Goal: Task Accomplishment & Management: Manage account settings

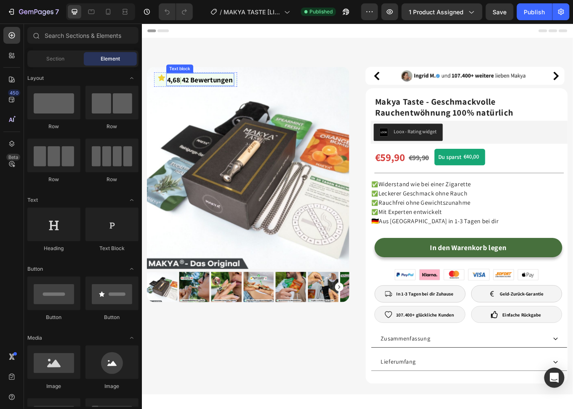
click at [199, 90] on strong "42 Bewertungen" at bounding box center [218, 89] width 59 height 11
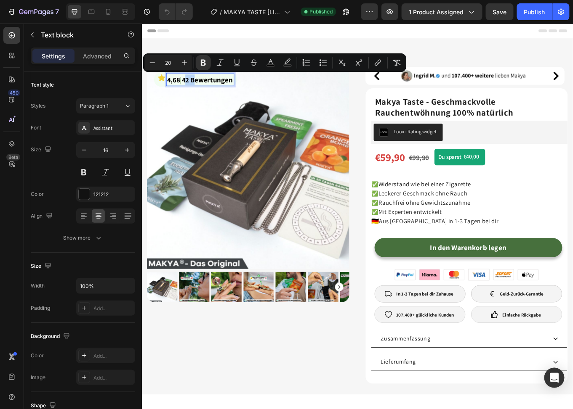
click at [201, 90] on strong "42 Bewertungen" at bounding box center [218, 89] width 59 height 11
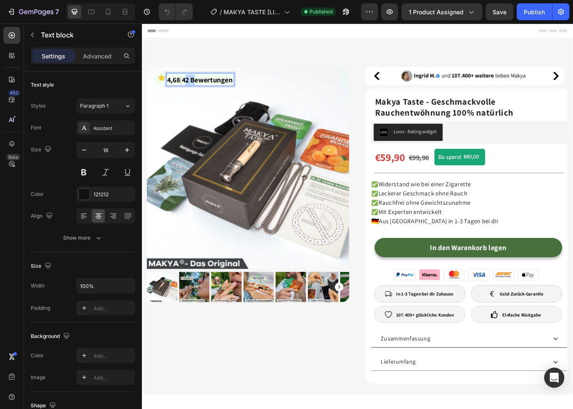
click at [201, 90] on strong "42 Bewertungen" at bounding box center [218, 89] width 59 height 11
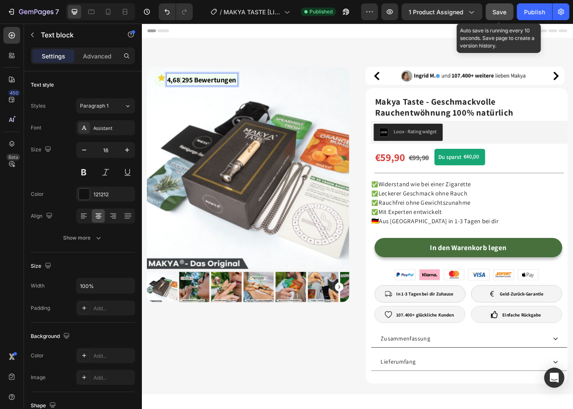
click at [495, 19] on button "Save" at bounding box center [500, 11] width 28 height 17
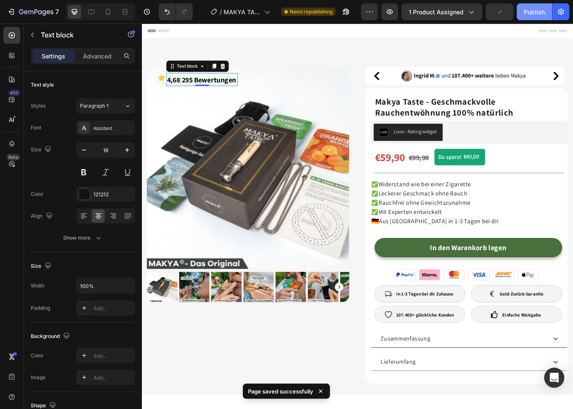
click at [532, 12] on div "Publish" at bounding box center [534, 12] width 21 height 9
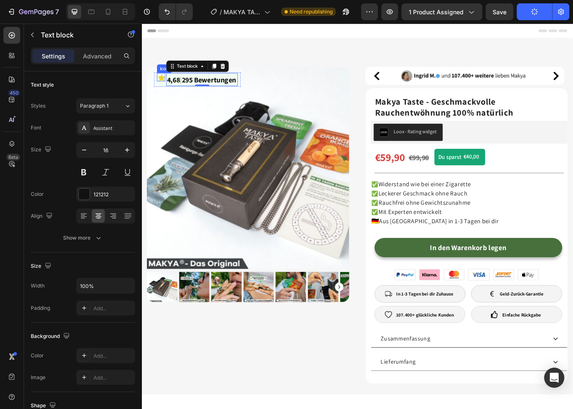
click at [162, 87] on icon at bounding box center [165, 87] width 8 height 8
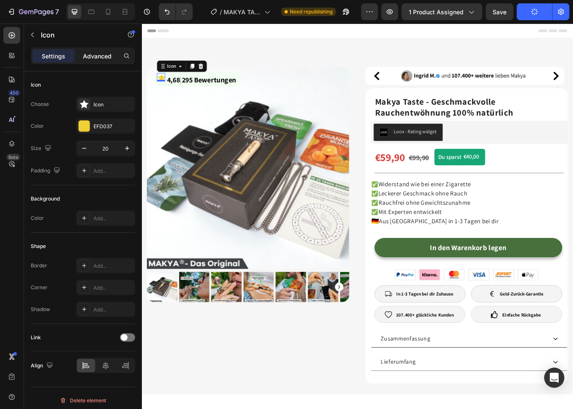
click at [88, 55] on p "Advanced" at bounding box center [97, 56] width 29 height 9
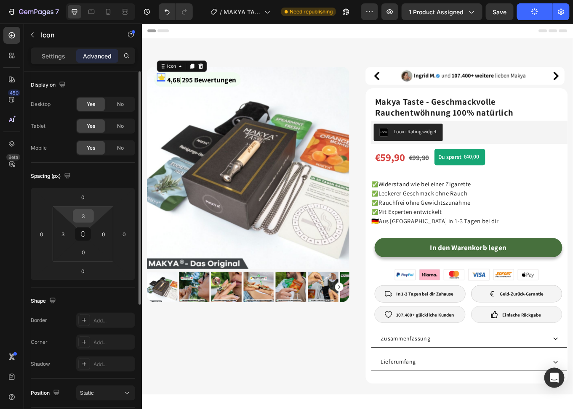
click at [83, 220] on input "3" at bounding box center [83, 216] width 17 height 13
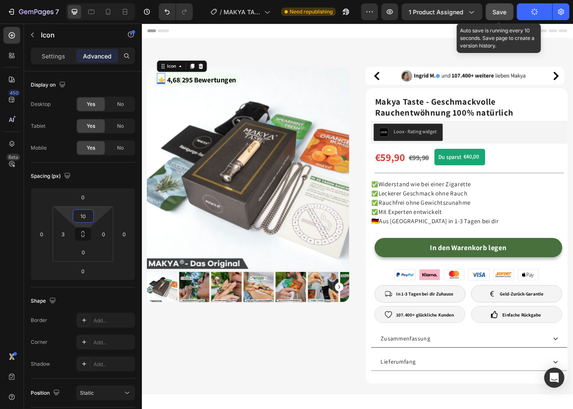
type input "10"
click at [489, 15] on button "Save" at bounding box center [500, 11] width 28 height 17
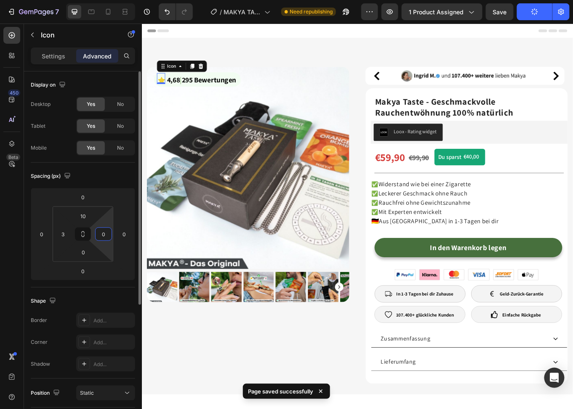
click at [101, 233] on input "0" at bounding box center [103, 234] width 13 height 13
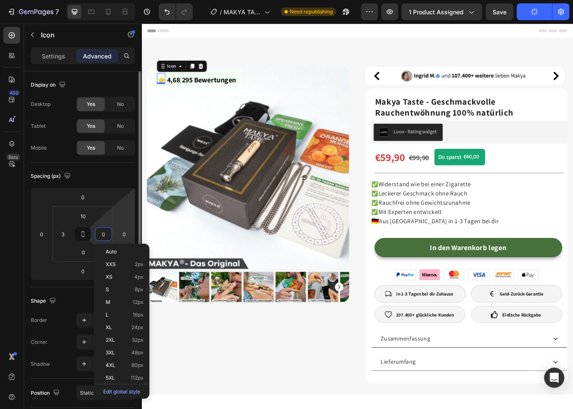
type input "2"
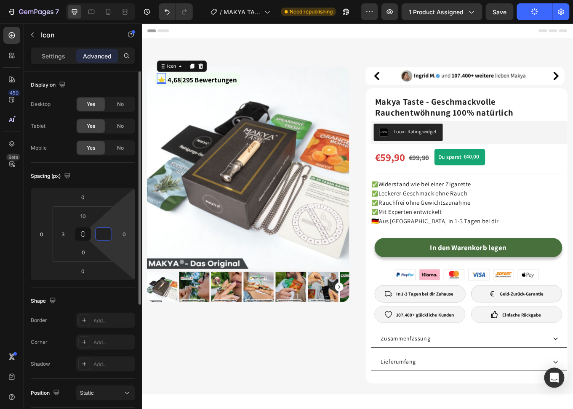
type input "3"
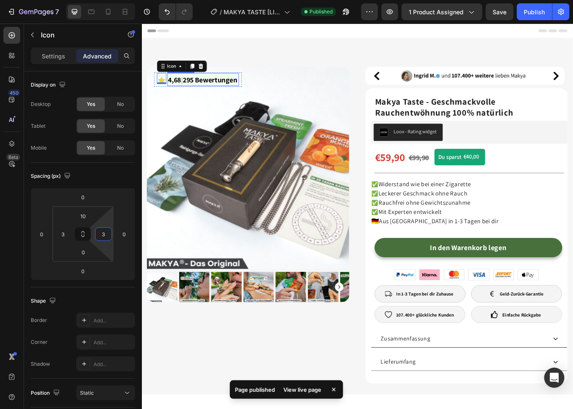
click at [190, 90] on strong "|" at bounding box center [189, 89] width 2 height 11
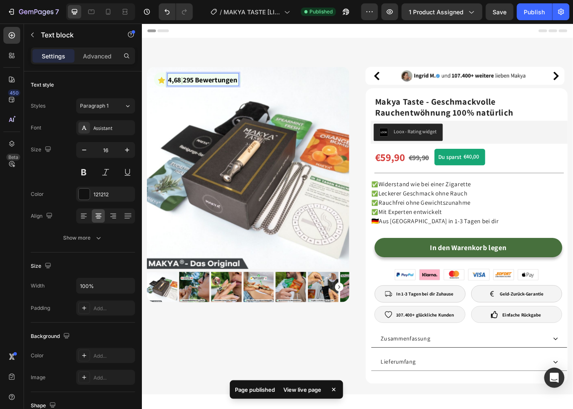
click at [190, 90] on strong "|" at bounding box center [189, 89] width 2 height 11
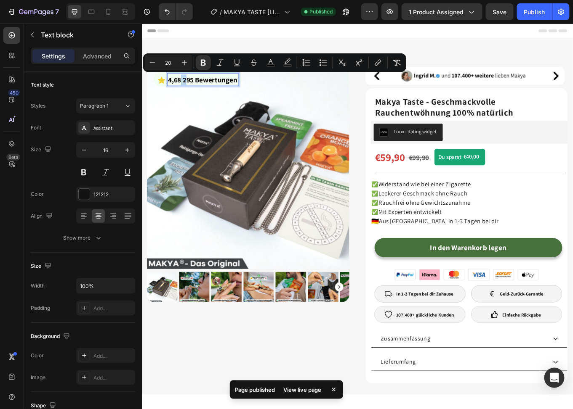
click at [190, 90] on strong "|" at bounding box center [189, 89] width 2 height 11
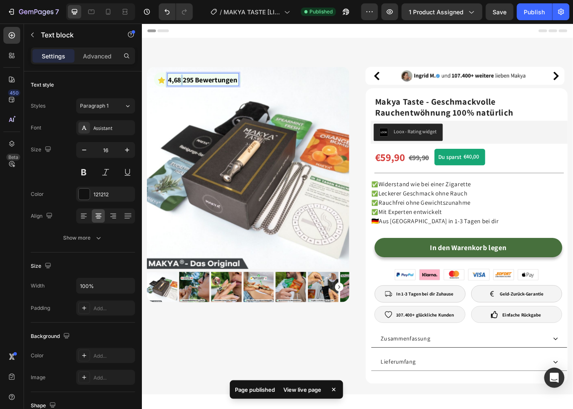
click at [190, 90] on strong "|" at bounding box center [189, 89] width 2 height 11
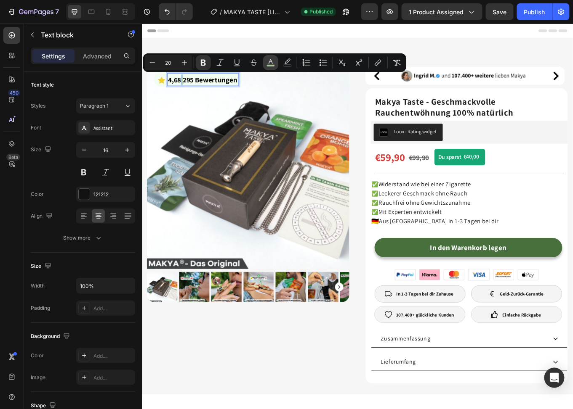
click at [269, 62] on icon "Editor contextual toolbar" at bounding box center [270, 61] width 4 height 5
type input "A9C699"
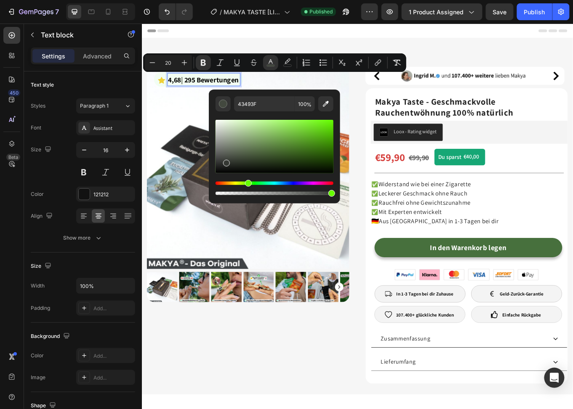
type input "353833"
drag, startPoint x: 232, startPoint y: 157, endPoint x: 226, endPoint y: 162, distance: 7.6
click at [226, 162] on div "Editor contextual toolbar" at bounding box center [274, 146] width 118 height 53
click at [213, 84] on strong "295 Bewertungen" at bounding box center [223, 89] width 64 height 11
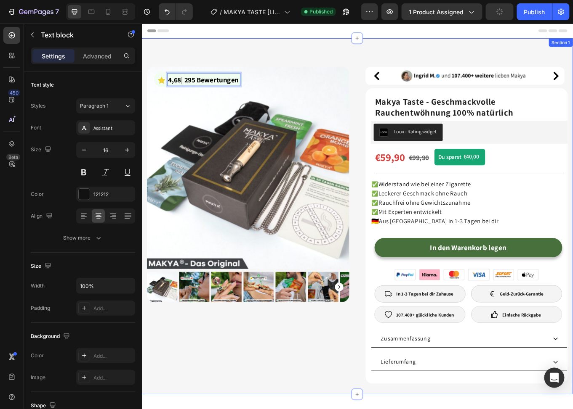
click at [291, 58] on div "Icon 4,68 | 295 Bewertungen Text block 0 Row Product Images & Gallery Row Image…" at bounding box center [393, 248] width 505 height 417
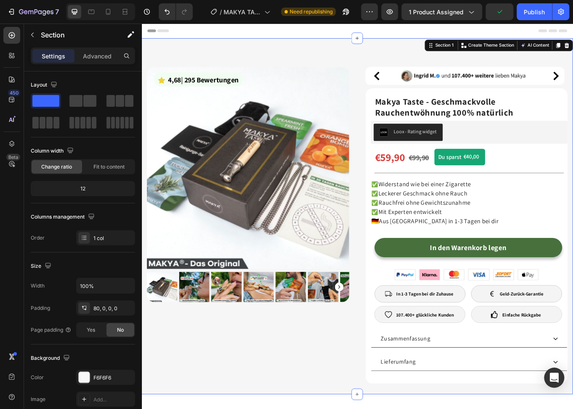
click at [515, 11] on div "Preview 1 product assigned Publish" at bounding box center [465, 11] width 208 height 17
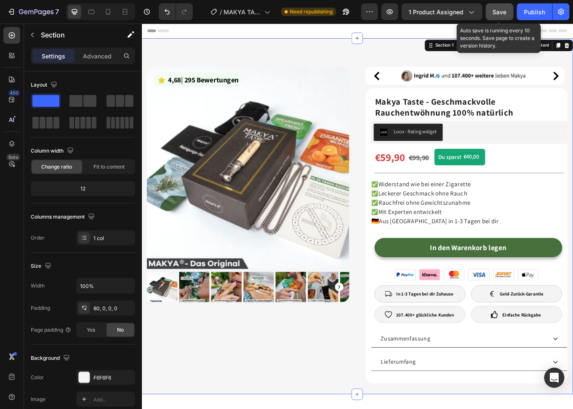
click at [500, 13] on span "Save" at bounding box center [500, 11] width 14 height 7
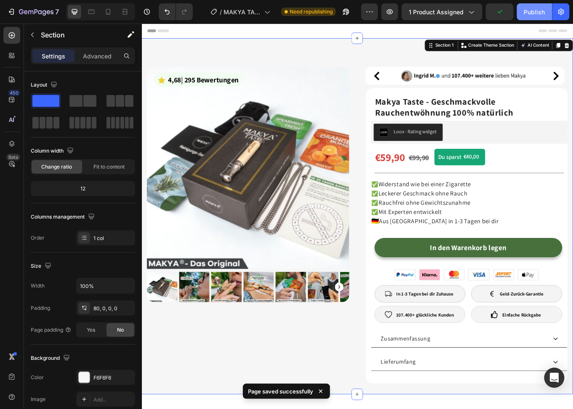
click at [524, 11] on button "Publish" at bounding box center [534, 11] width 35 height 17
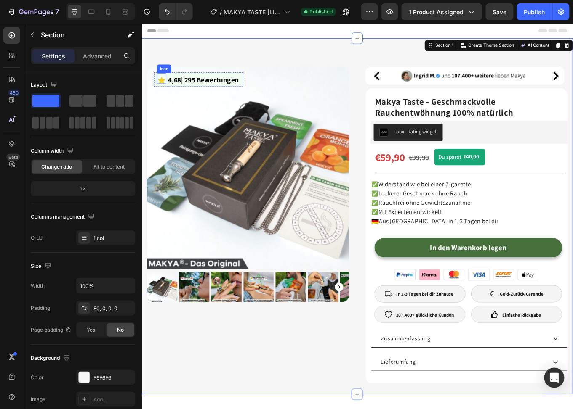
click at [165, 88] on icon at bounding box center [165, 90] width 8 height 8
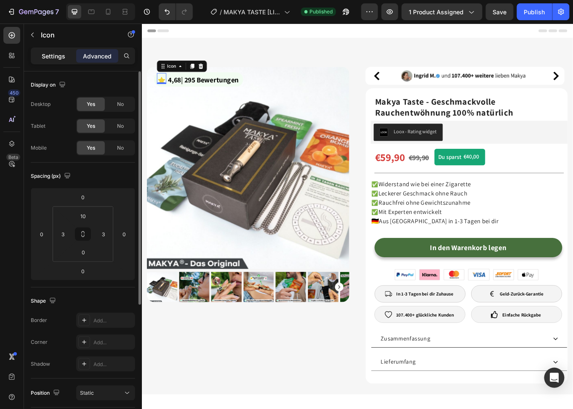
click at [60, 54] on p "Settings" at bounding box center [54, 56] width 24 height 9
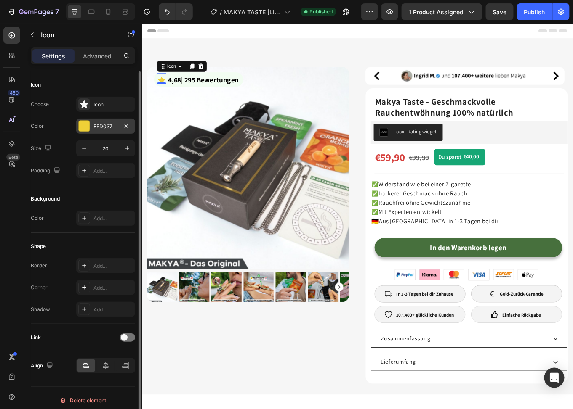
click at [86, 124] on div at bounding box center [84, 126] width 11 height 11
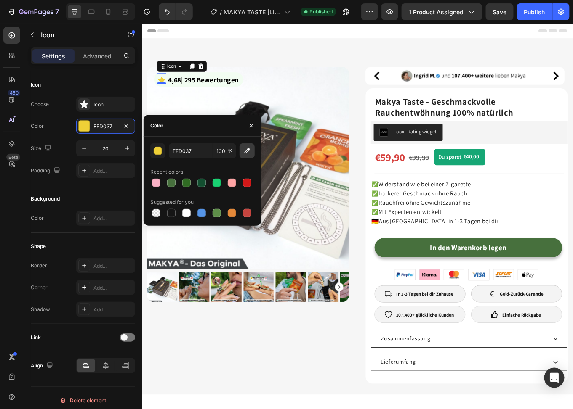
click at [246, 151] on icon "button" at bounding box center [247, 151] width 8 height 8
type input "FECE0B"
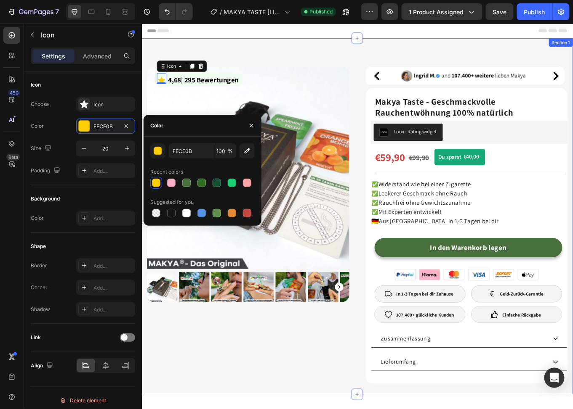
click at [331, 52] on div "Icon 0 4,68 | 295 Bewertungen Text block Row Product Images & Gallery Row Image…" at bounding box center [393, 248] width 505 height 417
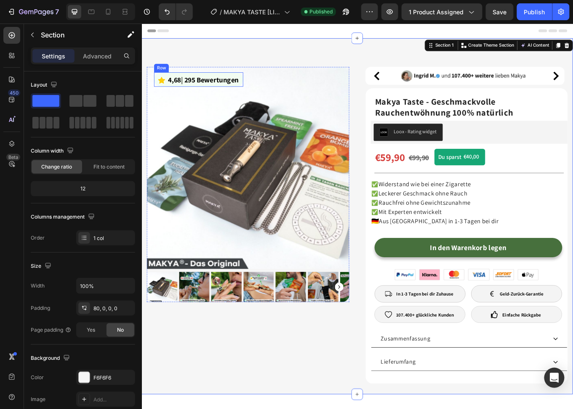
click at [168, 94] on div "Icon" at bounding box center [164, 88] width 11 height 15
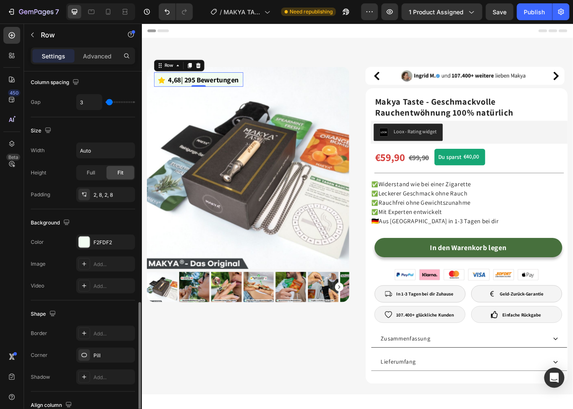
scroll to position [120, 0]
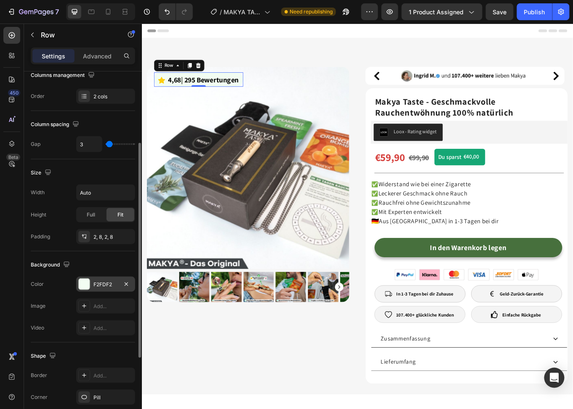
click at [84, 280] on div at bounding box center [84, 284] width 11 height 11
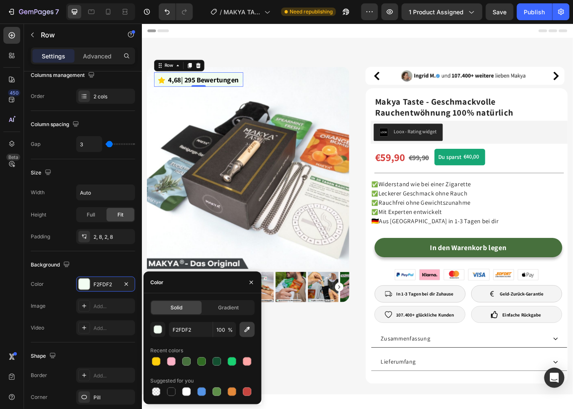
click at [253, 330] on button "button" at bounding box center [246, 329] width 15 height 15
type input "EFFDEF"
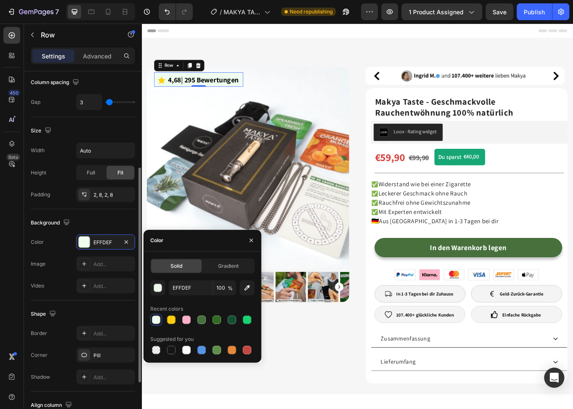
scroll to position [204, 0]
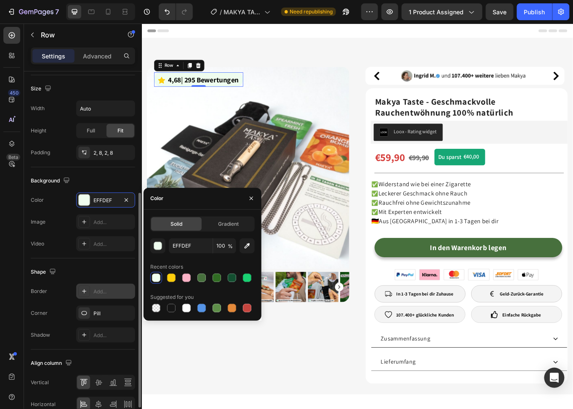
click at [105, 290] on div "Add..." at bounding box center [113, 292] width 40 height 8
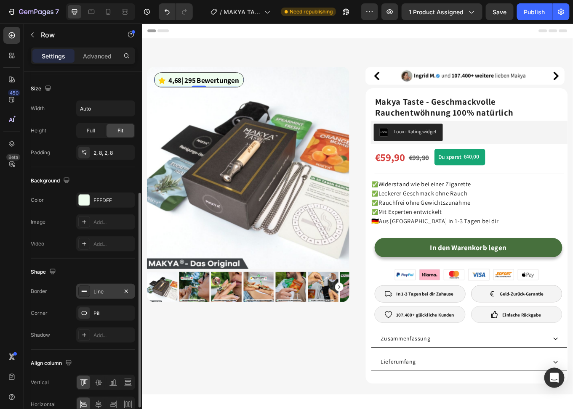
click at [56, 232] on div "The changes might be hidden by the video. Color EFFDEF Image Add... Video Add..." at bounding box center [83, 222] width 104 height 59
click at [165, 11] on icon "Undo/Redo" at bounding box center [167, 11] width 5 height 5
click at [62, 193] on div "Color EFFDEF" at bounding box center [83, 200] width 104 height 15
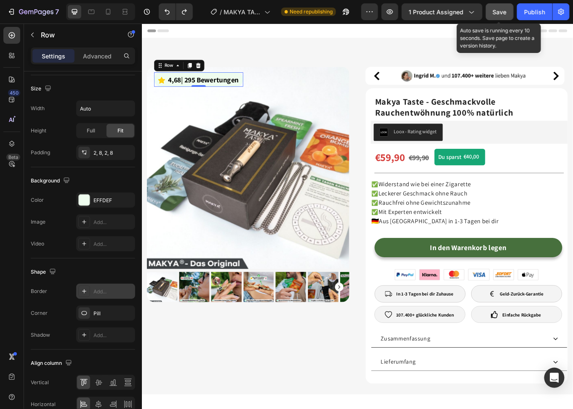
click at [501, 11] on span "Save" at bounding box center [500, 11] width 14 height 7
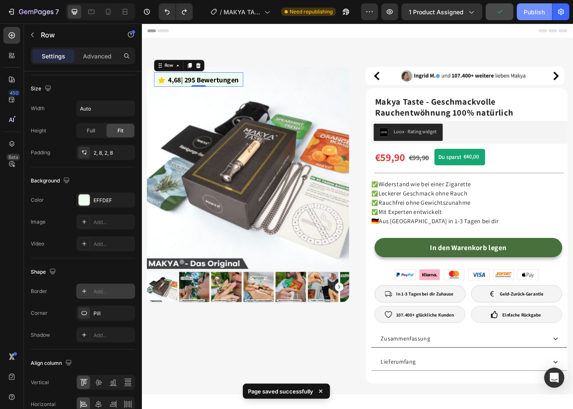
click at [530, 11] on div "Publish" at bounding box center [534, 12] width 21 height 9
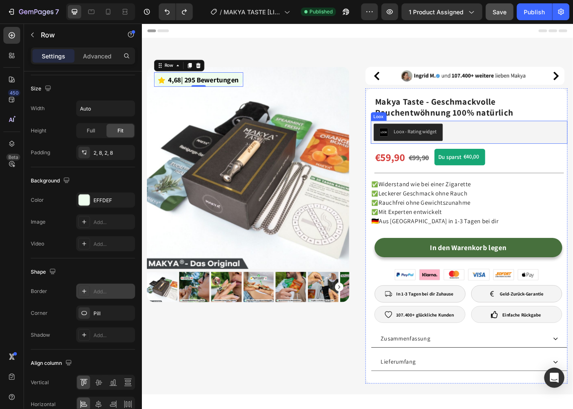
click at [448, 148] on div "Loox - Rating widget" at bounding box center [462, 150] width 50 height 9
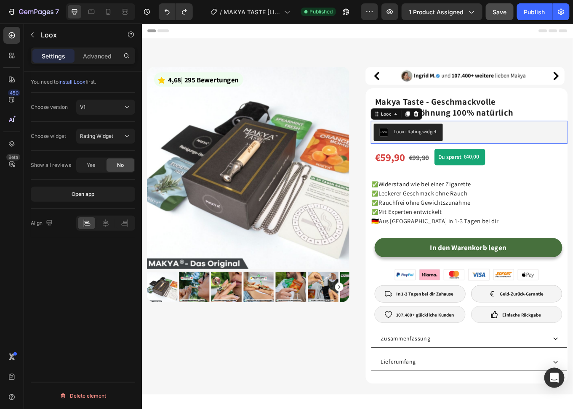
scroll to position [0, 0]
click at [99, 55] on p "Advanced" at bounding box center [97, 56] width 29 height 9
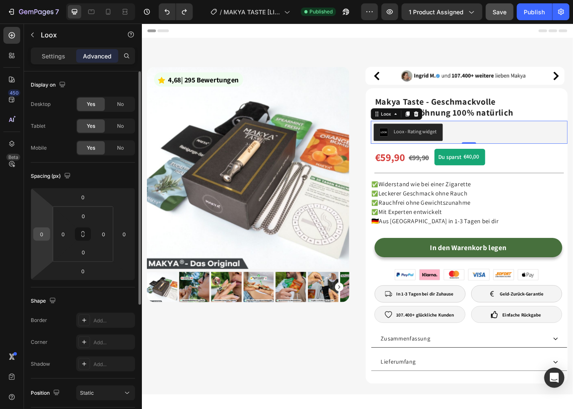
click at [47, 233] on input "0" at bounding box center [41, 234] width 13 height 13
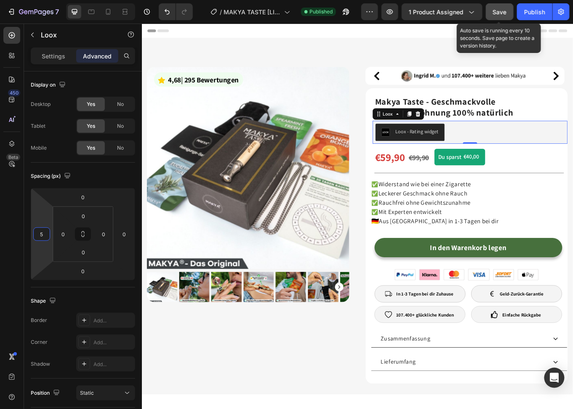
click at [501, 13] on span "Save" at bounding box center [500, 11] width 14 height 7
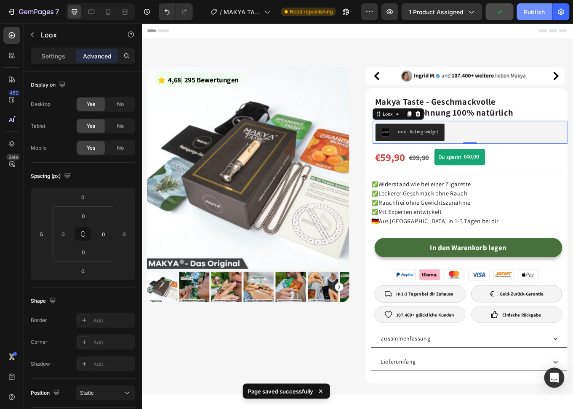
click at [534, 12] on div "Publish" at bounding box center [534, 12] width 21 height 9
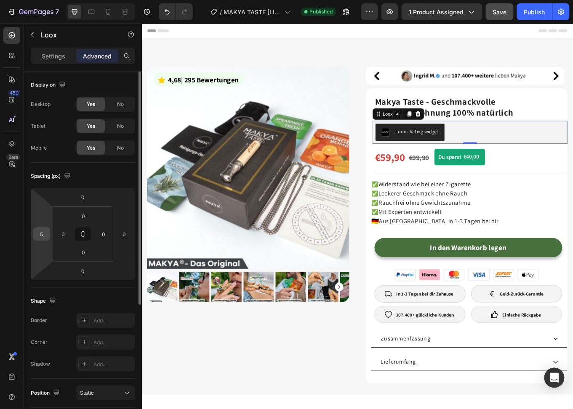
click at [41, 230] on input "5" at bounding box center [41, 234] width 13 height 13
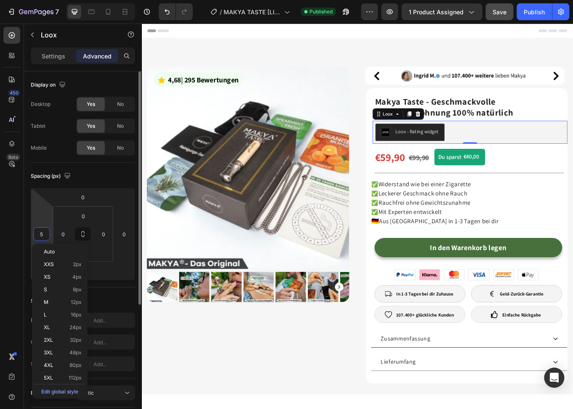
click at [41, 230] on input "5" at bounding box center [41, 234] width 13 height 13
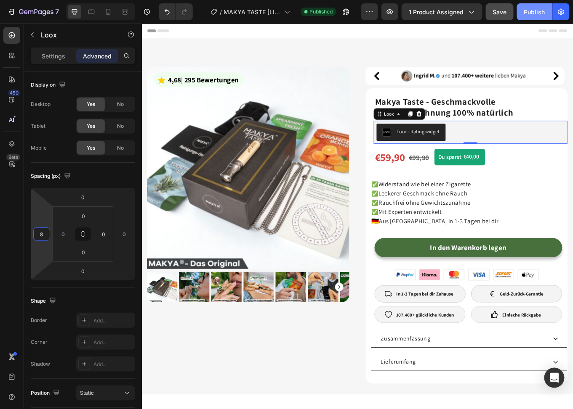
type input "8"
click at [502, 14] on span "Save" at bounding box center [500, 11] width 14 height 7
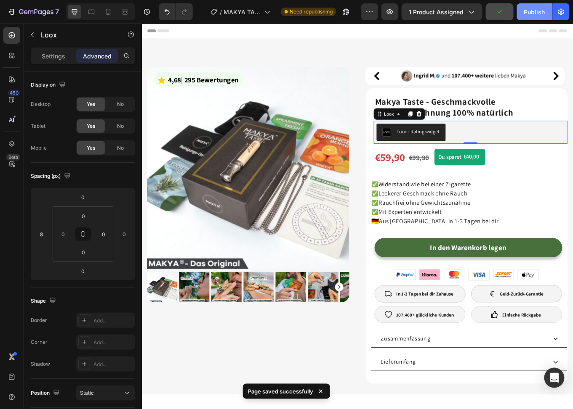
click at [533, 13] on div "Publish" at bounding box center [534, 12] width 21 height 9
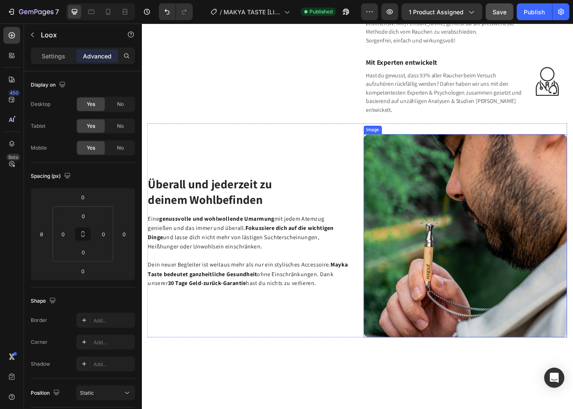
scroll to position [1094, 0]
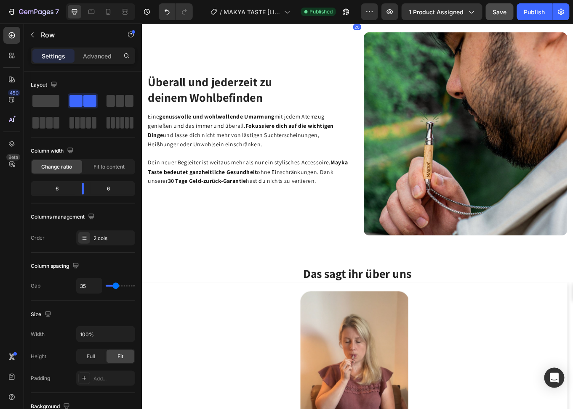
drag, startPoint x: 389, startPoint y: 191, endPoint x: 389, endPoint y: 199, distance: 8.4
click at [389, 21] on div at bounding box center [393, 19] width 17 height 3
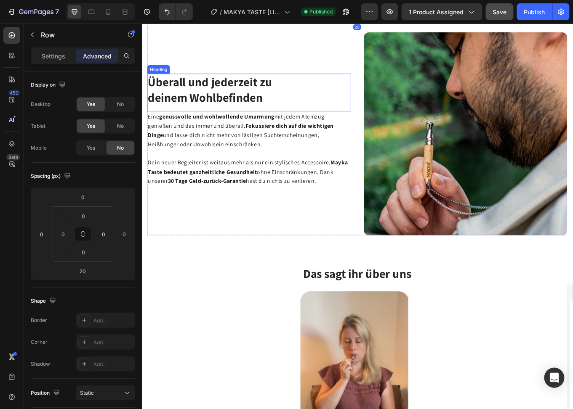
click at [250, 101] on span "Überall und jederzeit zu" at bounding box center [221, 91] width 145 height 18
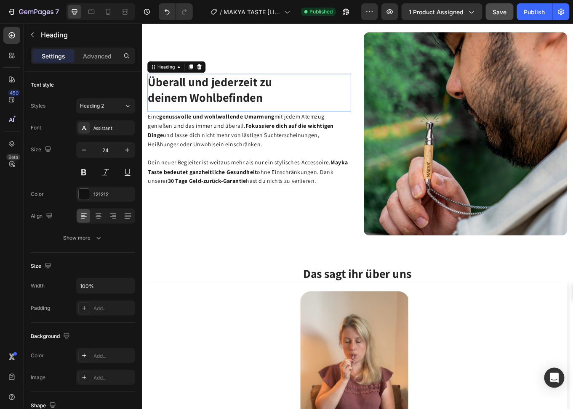
click at [250, 101] on span "Überall und jederzeit zu" at bounding box center [221, 91] width 145 height 18
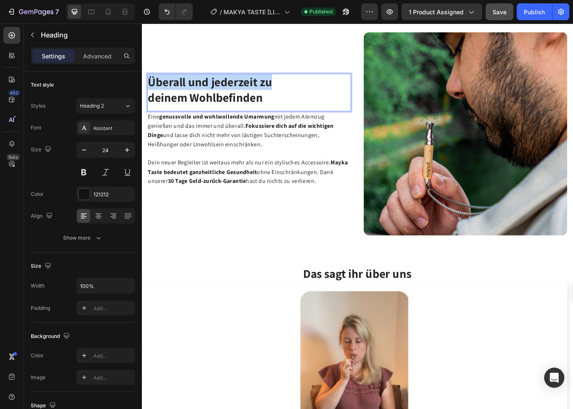
click at [250, 101] on span "Überall und jederzeit zu" at bounding box center [221, 91] width 145 height 18
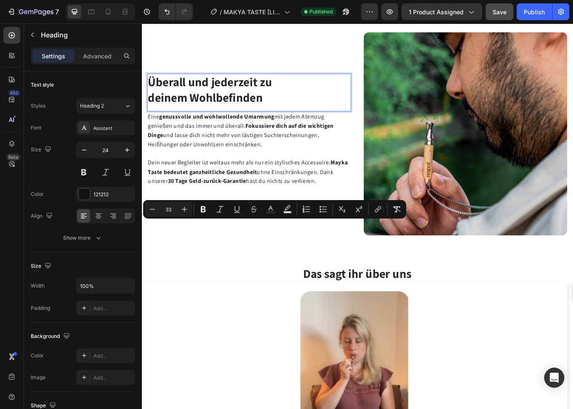
click at [249, 119] on span "deinem Wohlbefinden" at bounding box center [216, 110] width 134 height 18
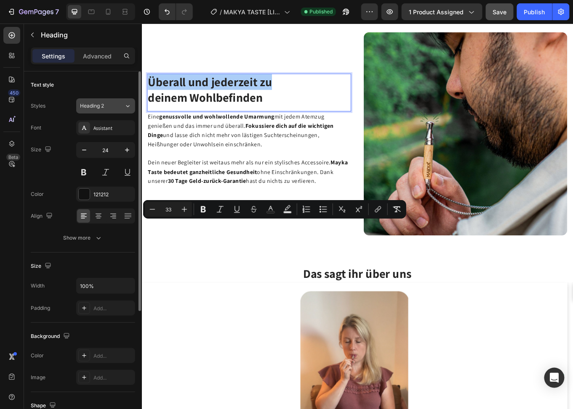
click at [114, 106] on div "Heading 2" at bounding box center [102, 106] width 44 height 8
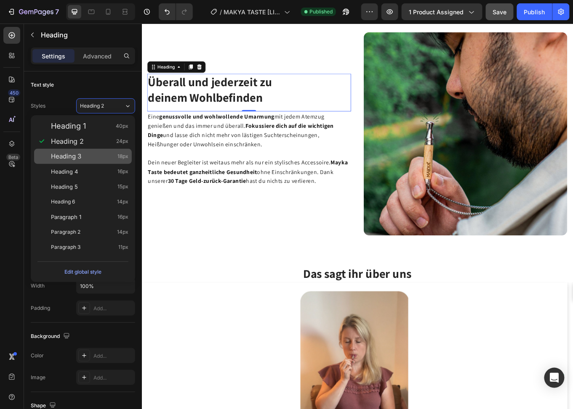
click at [96, 154] on div "Heading 3 18px" at bounding box center [89, 156] width 77 height 8
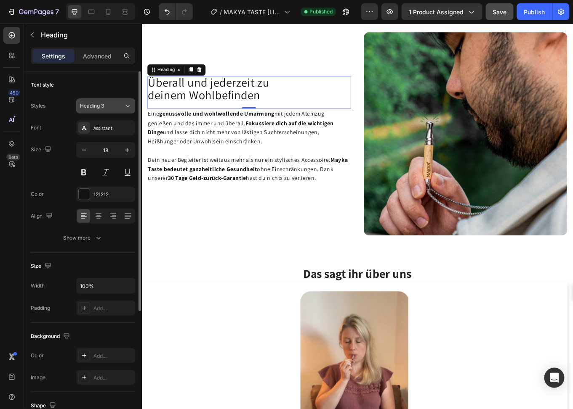
click at [101, 108] on span "Heading 3" at bounding box center [92, 106] width 24 height 8
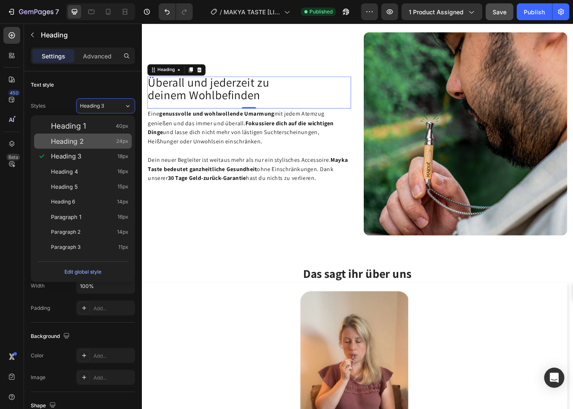
click at [80, 140] on span "Heading 2" at bounding box center [67, 141] width 33 height 8
type input "24"
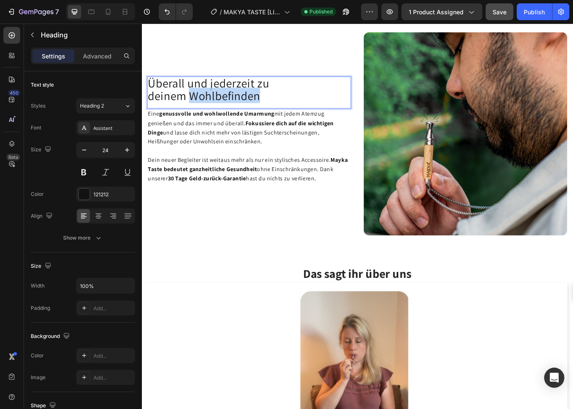
click at [235, 117] on span "deinem Wohlbefinden" at bounding box center [214, 107] width 131 height 18
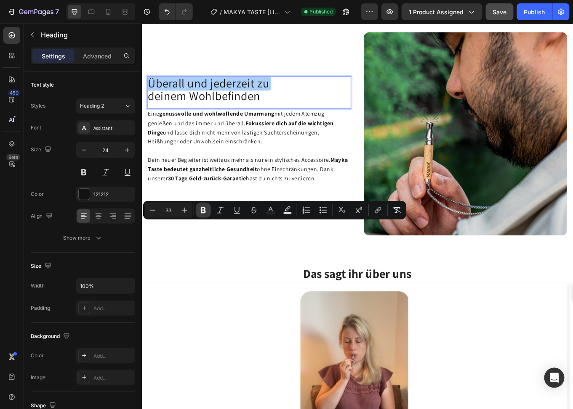
click at [199, 210] on icon "Editor contextual toolbar" at bounding box center [203, 210] width 8 height 8
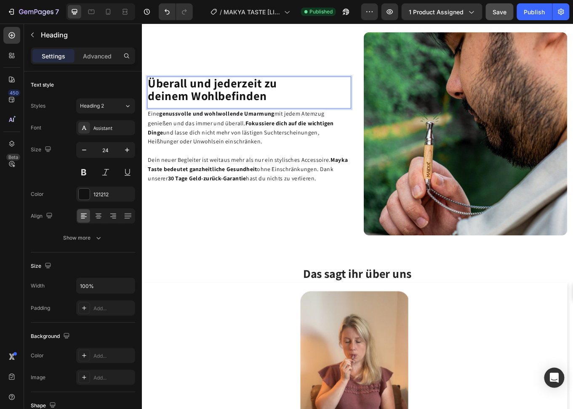
click at [229, 166] on span "Eine genussvolle und wohlwollende Umarmung mit jedem Atemzug genießen und das i…" at bounding box center [258, 145] width 218 height 41
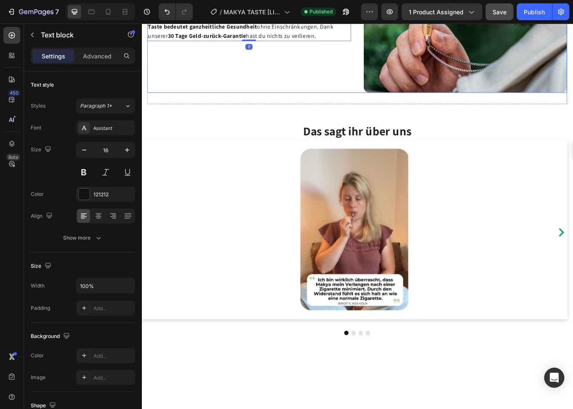
scroll to position [1262, 0]
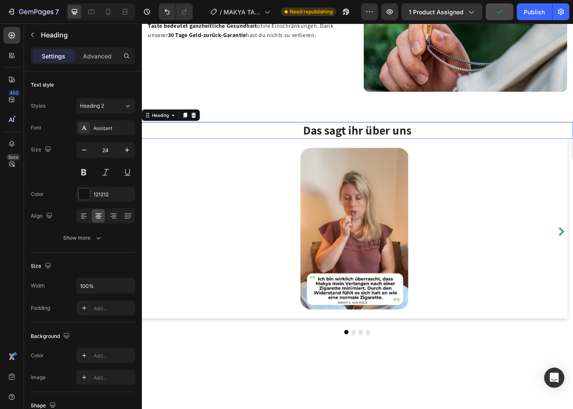
click at [385, 157] on p "Das sagt ihr über uns" at bounding box center [393, 148] width 503 height 18
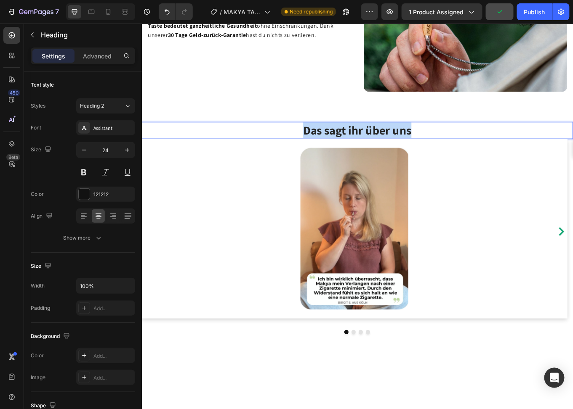
click at [385, 157] on p "Das sagt ihr über uns" at bounding box center [393, 148] width 503 height 18
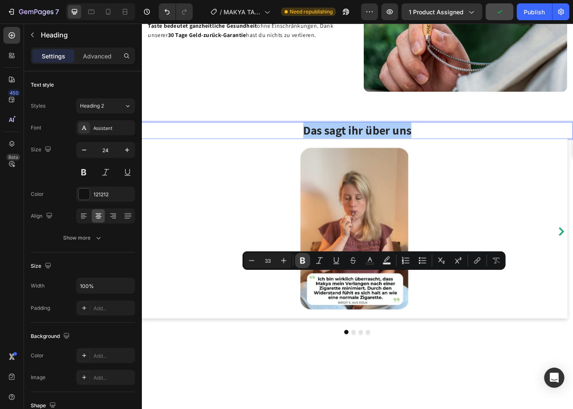
click at [302, 264] on icon "Editor contextual toolbar" at bounding box center [302, 261] width 8 height 8
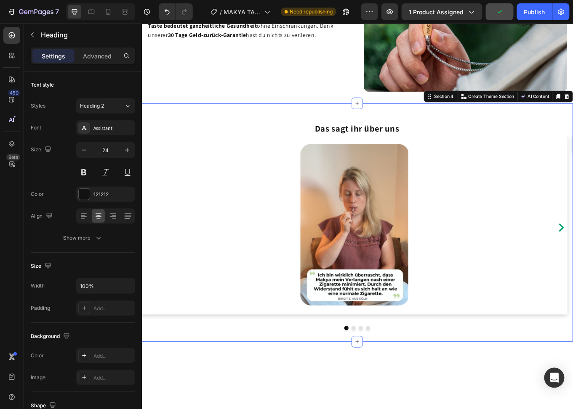
click at [329, 305] on div "⁠⁠⁠⁠⁠⁠⁠ Das sagt ihr über uns Heading Euer echtes Feedback Heading Image Image …" at bounding box center [393, 256] width 505 height 279
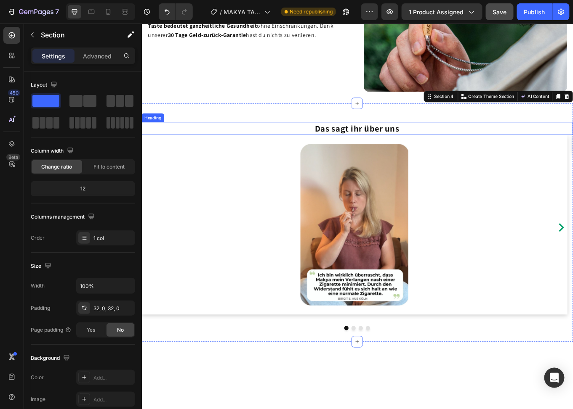
click at [365, 152] on strong "Das sagt ihr über uns" at bounding box center [393, 145] width 99 height 13
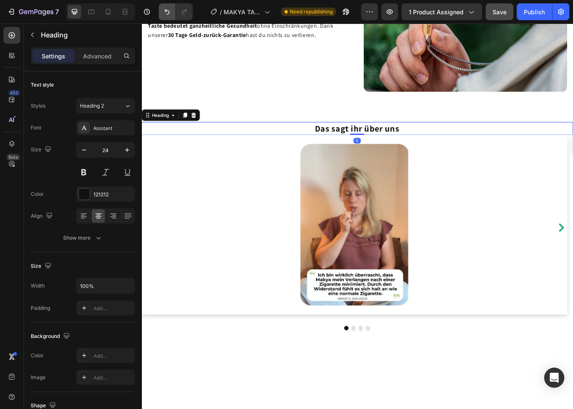
click at [167, 13] on icon "Undo/Redo" at bounding box center [167, 12] width 8 height 8
click at [356, 152] on strong "Das sagt ihr über uns" at bounding box center [393, 145] width 99 height 13
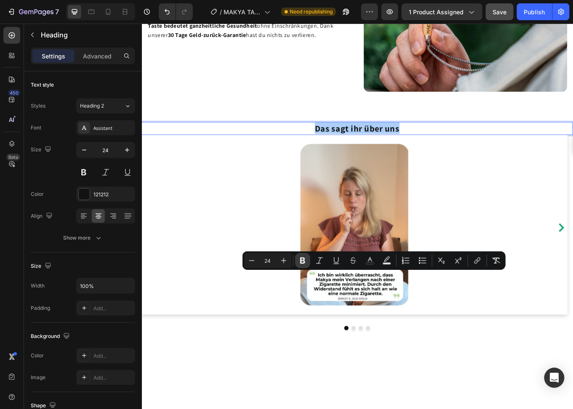
click at [304, 260] on icon "Editor contextual toolbar" at bounding box center [302, 261] width 8 height 8
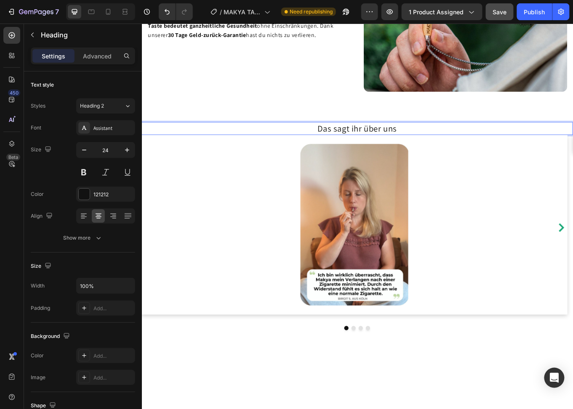
click at [350, 152] on p "Das sagt ihr über uns" at bounding box center [393, 145] width 503 height 13
click at [356, 152] on p "Das sagt ihr über uns" at bounding box center [393, 145] width 503 height 13
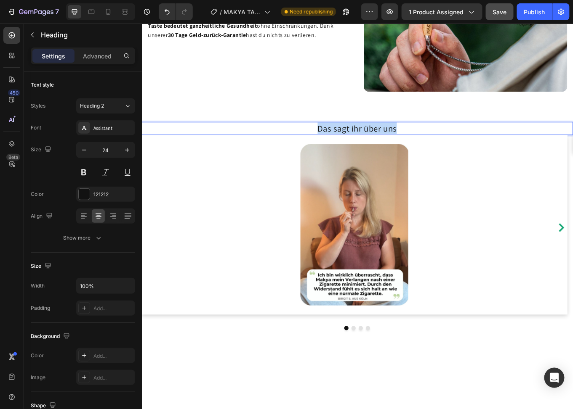
click at [356, 152] on p "Das sagt ihr über uns" at bounding box center [393, 145] width 503 height 13
click at [110, 102] on div "Heading 2" at bounding box center [97, 106] width 34 height 8
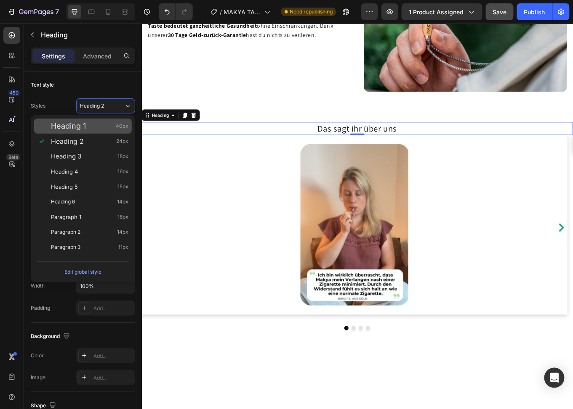
click at [95, 127] on div "Heading 1 40px" at bounding box center [89, 126] width 77 height 8
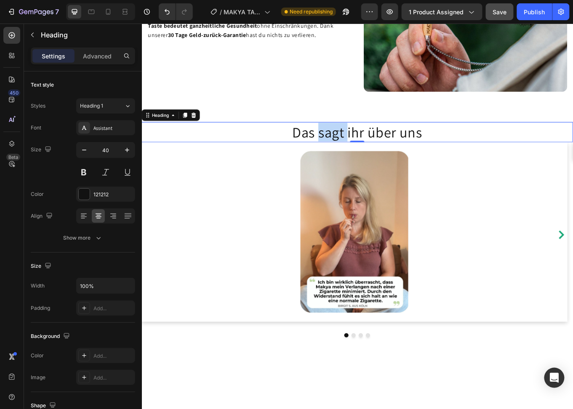
click at [356, 161] on p "Das sagt ihr über uns" at bounding box center [393, 150] width 503 height 22
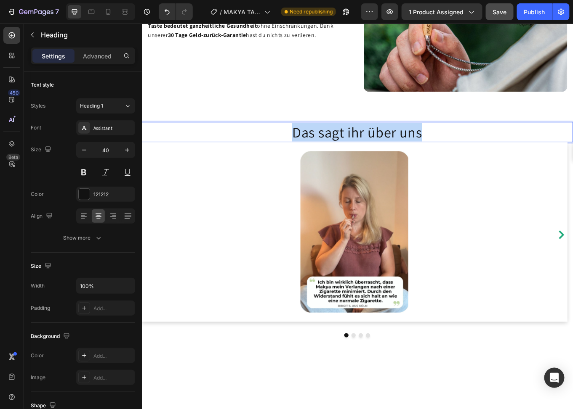
click at [356, 161] on p "Das sagt ihr über uns" at bounding box center [393, 150] width 503 height 22
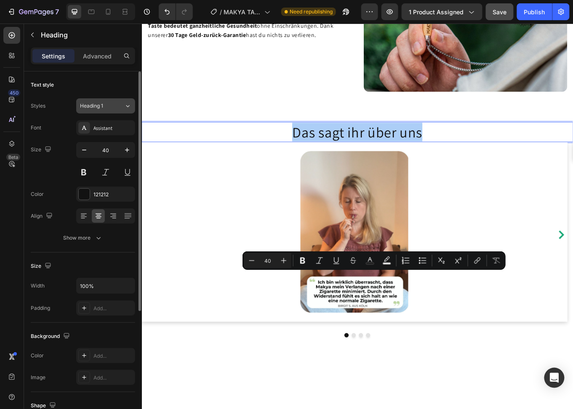
click at [108, 109] on div "Heading 1" at bounding box center [97, 106] width 34 height 8
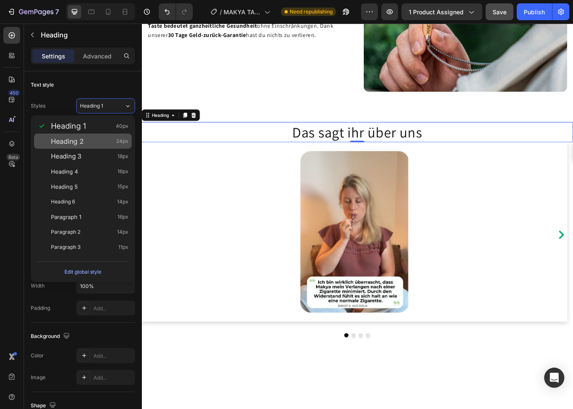
click at [85, 140] on div "Heading 2 24px" at bounding box center [89, 141] width 77 height 8
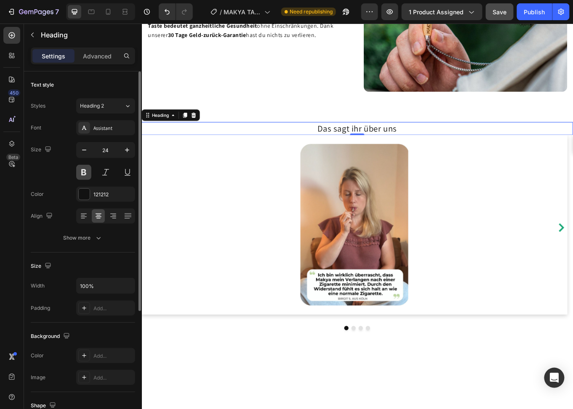
click at [82, 172] on button at bounding box center [83, 172] width 15 height 15
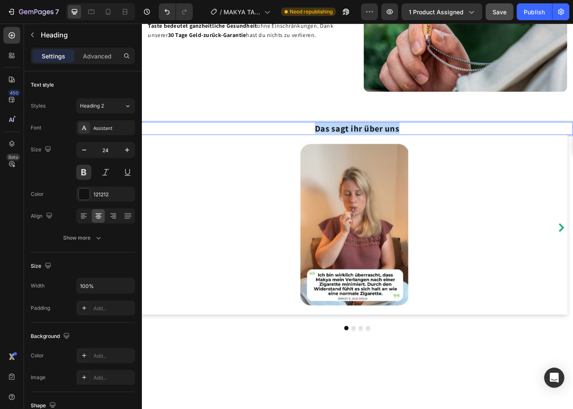
click at [369, 152] on p "Das sagt ihr über uns" at bounding box center [393, 145] width 503 height 13
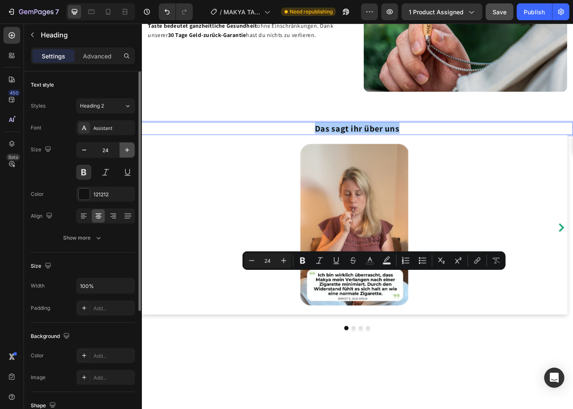
click at [126, 149] on icon "button" at bounding box center [127, 150] width 8 height 8
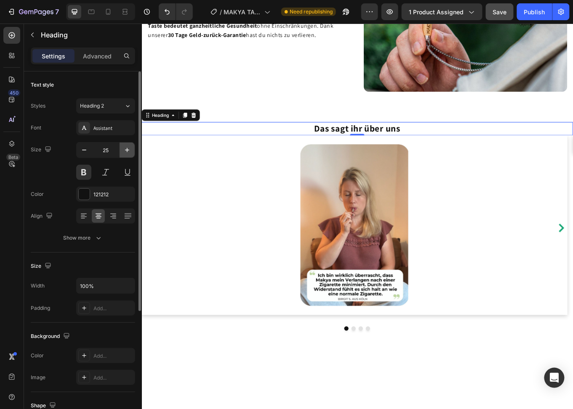
click at [126, 149] on icon "button" at bounding box center [127, 150] width 8 height 8
click at [125, 149] on icon "button" at bounding box center [127, 150] width 8 height 8
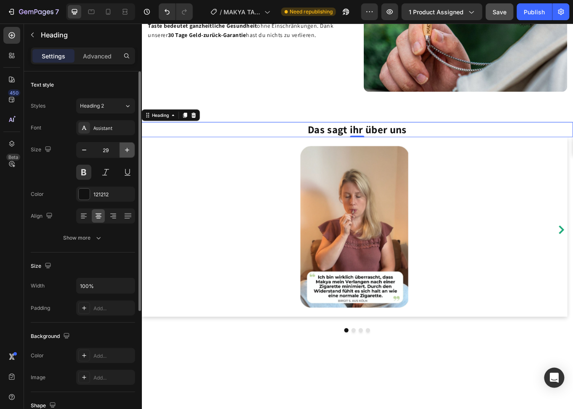
click at [125, 149] on icon "button" at bounding box center [127, 150] width 8 height 8
type input "30"
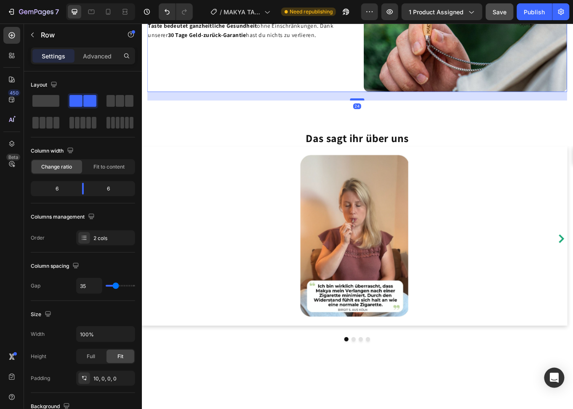
drag, startPoint x: 393, startPoint y: 279, endPoint x: 391, endPoint y: 290, distance: 11.0
click at [391, 113] on div at bounding box center [393, 112] width 17 height 3
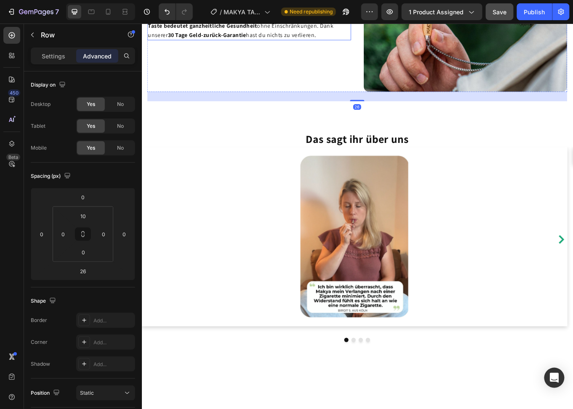
click at [344, 40] on span "Dein neuer Begleiter ist weitaus mehr als nur ein stylisches Accessoire. Mayka …" at bounding box center [266, 25] width 234 height 30
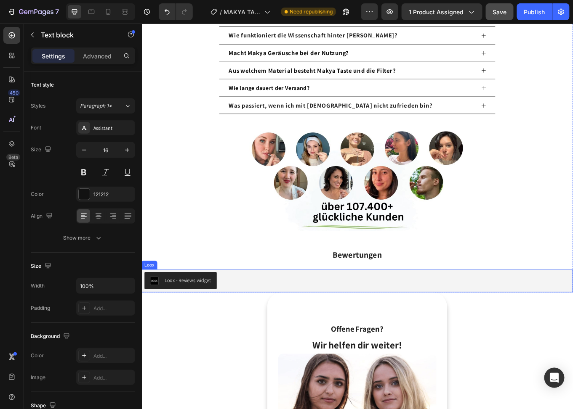
scroll to position [1936, 0]
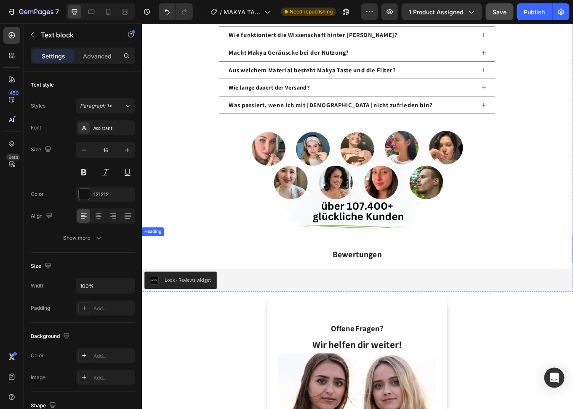
click at [390, 292] on strong "Bewertungen" at bounding box center [394, 293] width 58 height 13
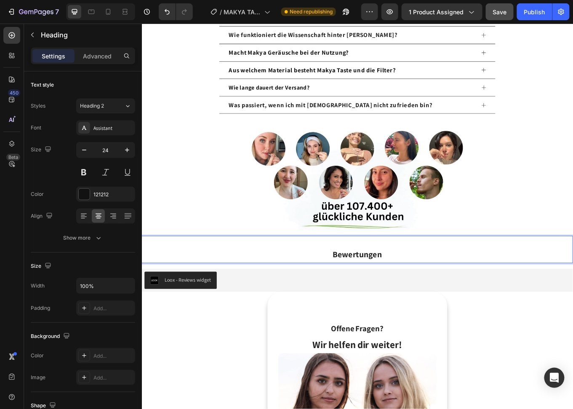
click at [390, 292] on strong "Bewertungen" at bounding box center [394, 293] width 58 height 13
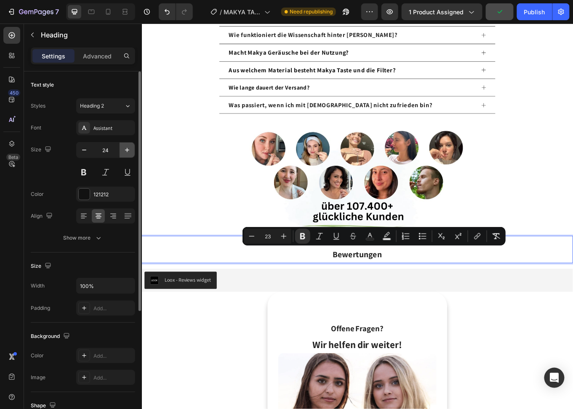
click at [124, 149] on icon "button" at bounding box center [127, 150] width 8 height 8
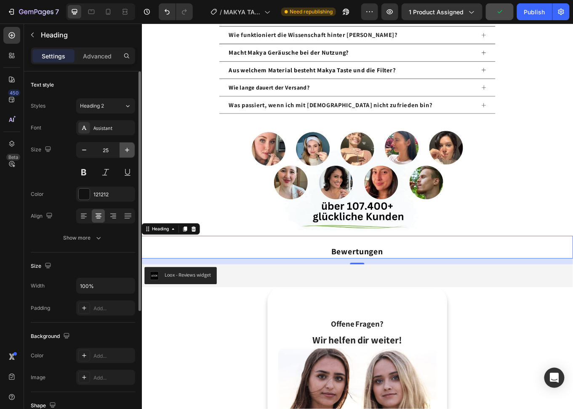
click at [124, 149] on icon "button" at bounding box center [127, 150] width 8 height 8
click at [126, 152] on icon "button" at bounding box center [127, 150] width 8 height 8
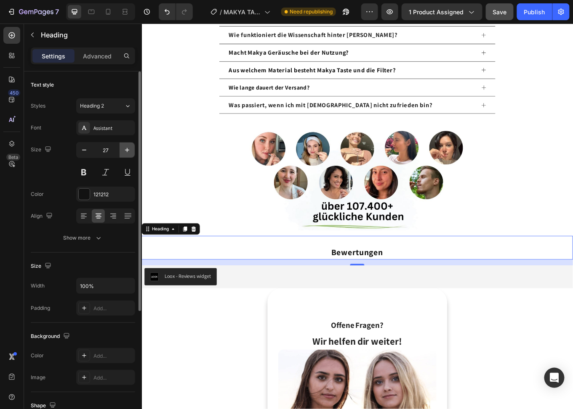
click at [126, 152] on icon "button" at bounding box center [127, 150] width 8 height 8
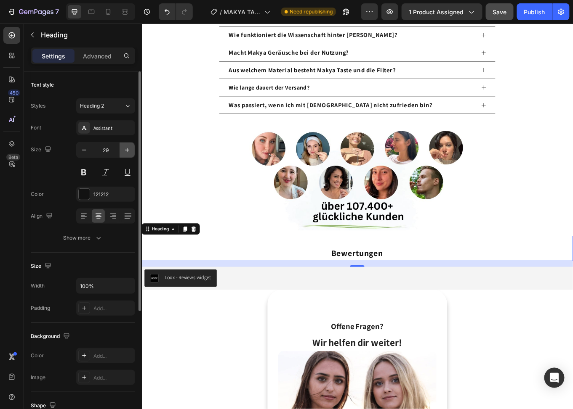
click at [126, 152] on icon "button" at bounding box center [127, 150] width 8 height 8
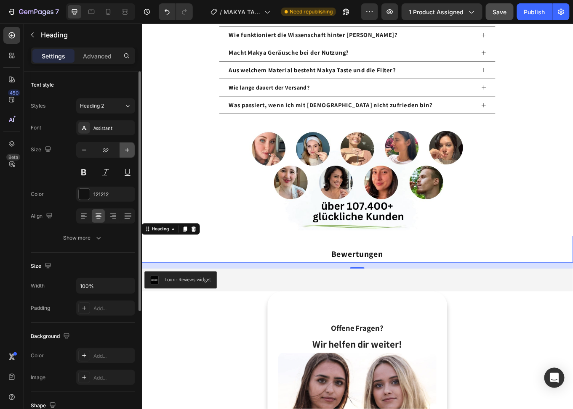
type input "33"
click at [398, 293] on strong "Bewertungen" at bounding box center [394, 293] width 61 height 13
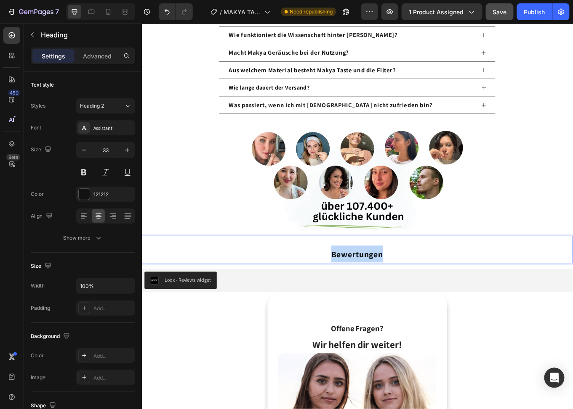
click at [398, 293] on strong "Bewertungen" at bounding box center [394, 293] width 61 height 13
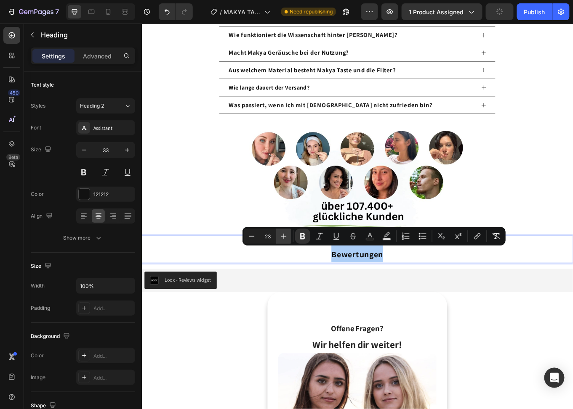
click at [284, 239] on icon "Editor contextual toolbar" at bounding box center [283, 236] width 8 height 8
type input "24"
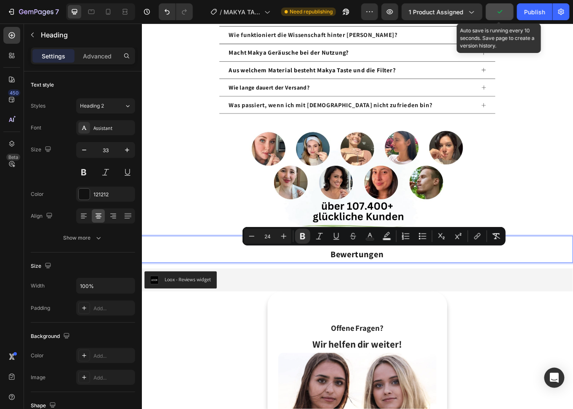
click at [501, 11] on icon "button" at bounding box center [499, 11] width 5 height 3
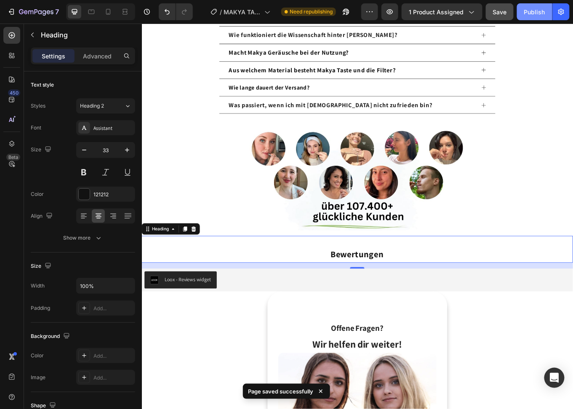
click at [525, 10] on div "Publish" at bounding box center [534, 12] width 21 height 9
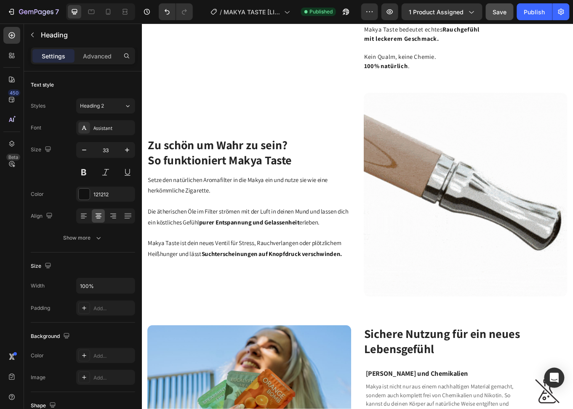
scroll to position [0, 0]
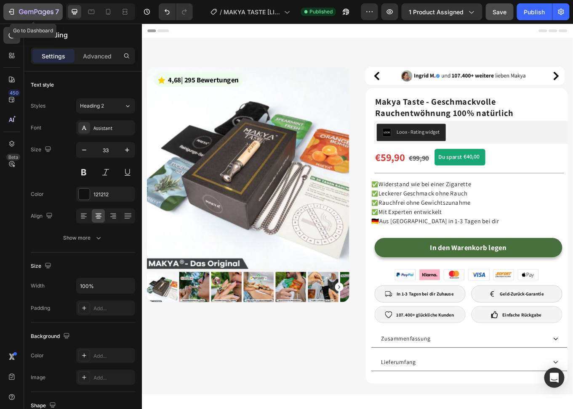
click at [23, 10] on icon "button" at bounding box center [36, 12] width 35 height 7
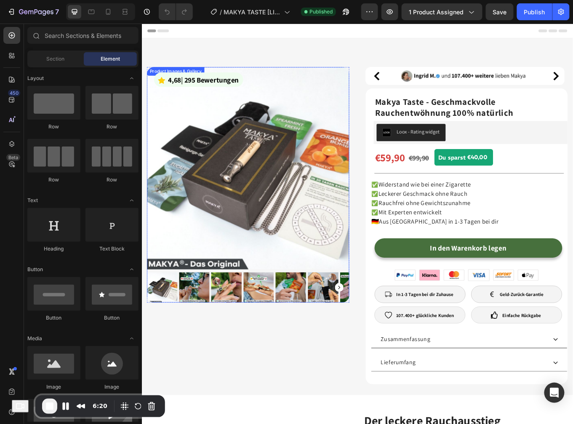
click at [287, 151] on img at bounding box center [266, 192] width 237 height 237
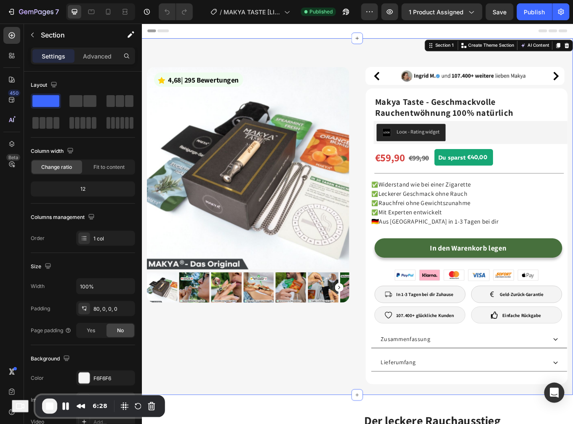
click at [329, 54] on div "Icon 4,68 | 295 Bewertungen Text block Row Product Images & Gallery Row Image I…" at bounding box center [393, 248] width 505 height 417
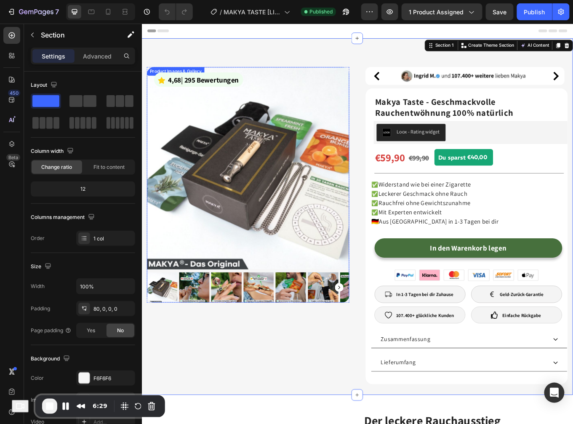
click at [290, 153] on img at bounding box center [266, 192] width 237 height 237
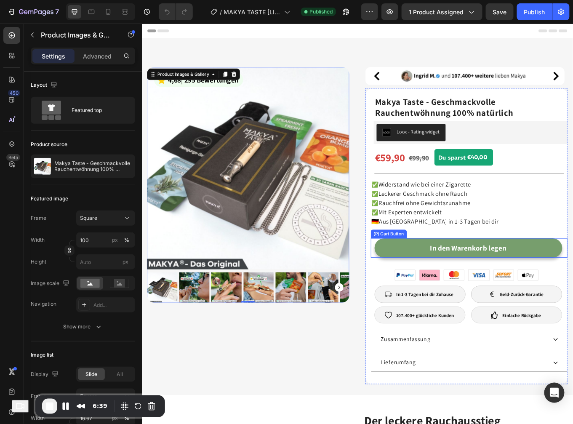
click at [439, 290] on button "In den Warenkorb legen" at bounding box center [524, 285] width 220 height 23
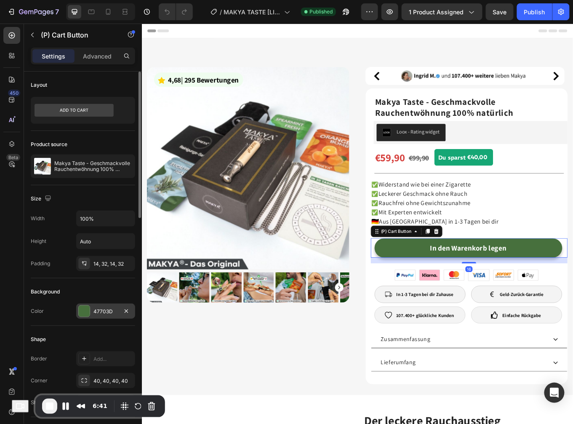
click at [102, 315] on div "47703D" at bounding box center [105, 310] width 59 height 15
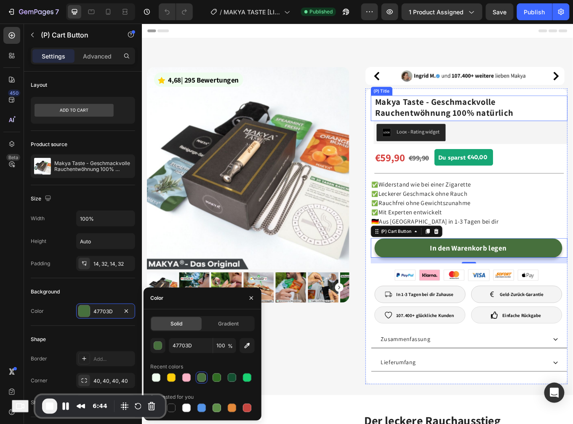
click at [477, 117] on h2 "Makya Taste - Geschmackvolle Rauchentwöhnung 100% natürlich" at bounding box center [525, 121] width 222 height 28
